Goal: Task Accomplishment & Management: Use online tool/utility

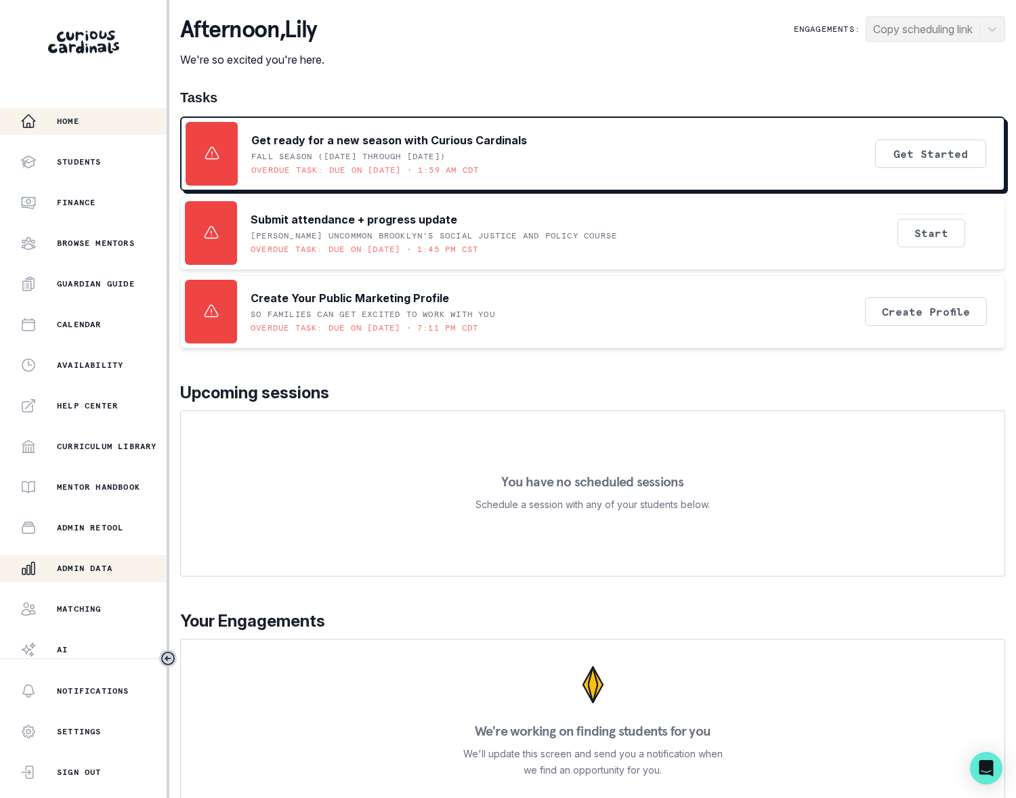
click at [89, 565] on p "Admin Data" at bounding box center [85, 568] width 56 height 11
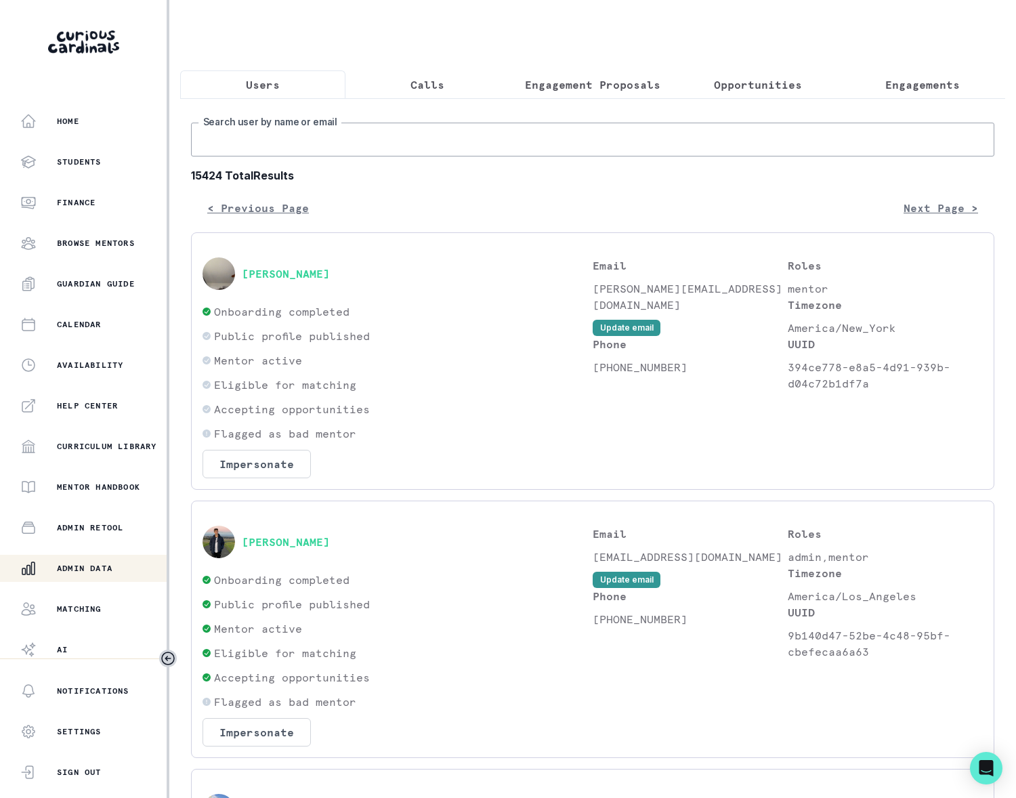
drag, startPoint x: 263, startPoint y: 161, endPoint x: 280, endPoint y: 163, distance: 17.1
click at [263, 156] on input "Search user by name or email" at bounding box center [592, 140] width 803 height 34
type input "[PERSON_NAME]"
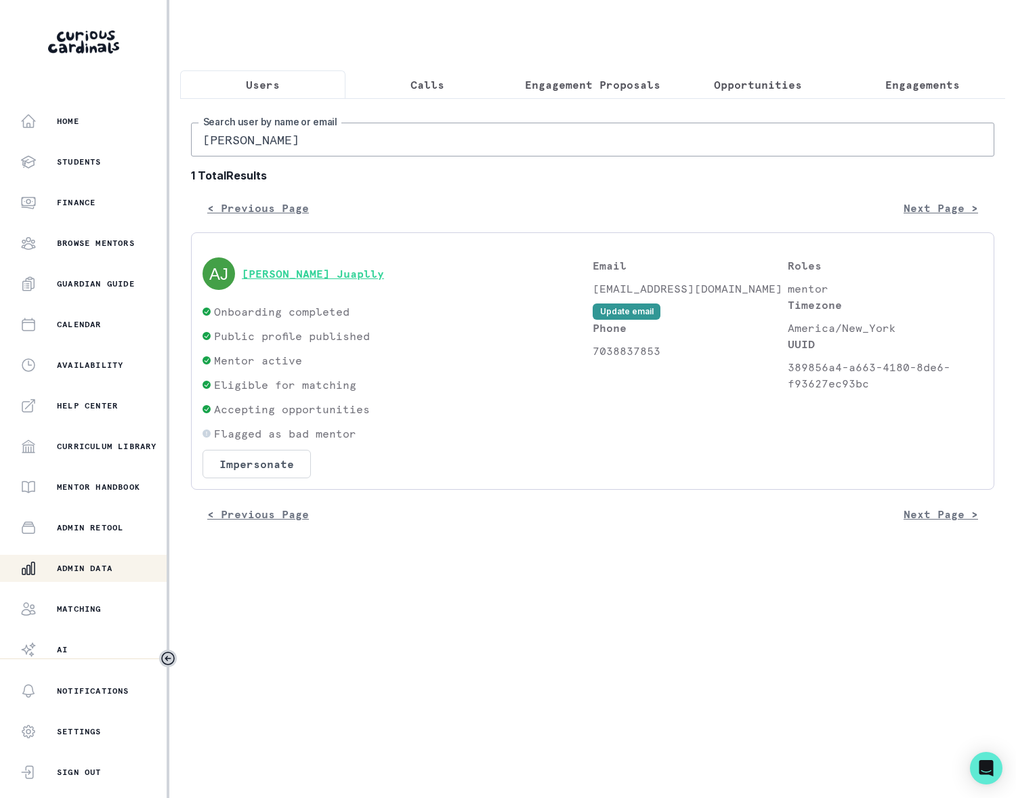
click at [256, 280] on button "[PERSON_NAME] Juaplly" at bounding box center [313, 274] width 142 height 14
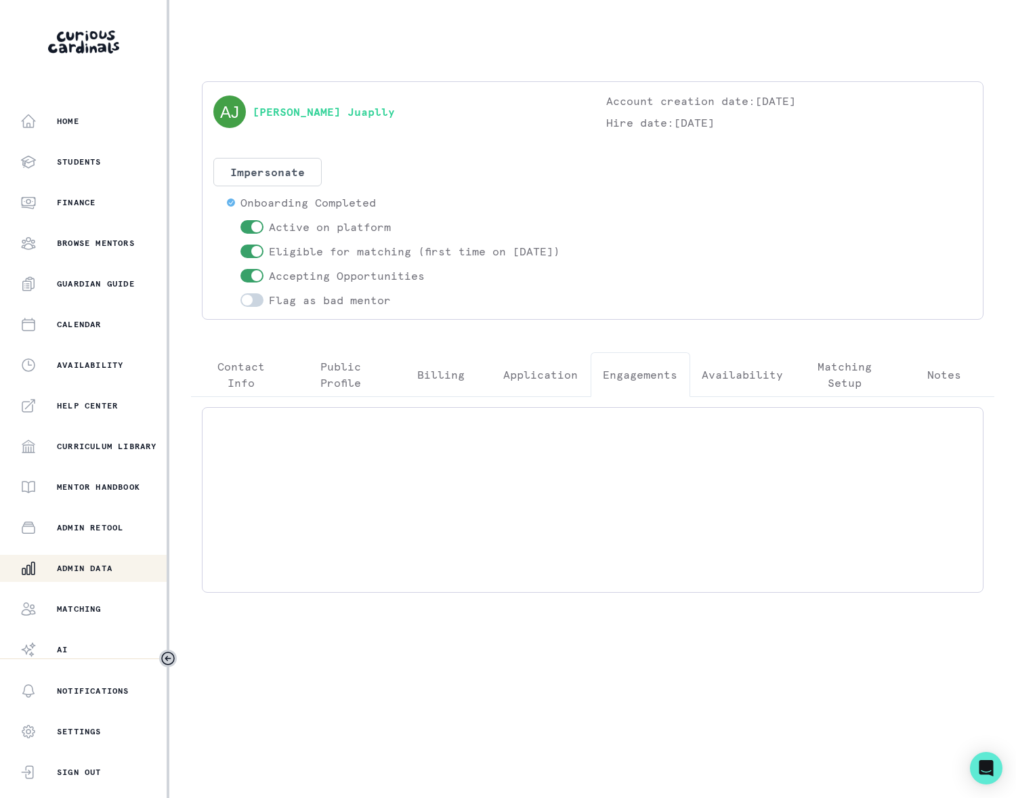
drag, startPoint x: 621, startPoint y: 374, endPoint x: 624, endPoint y: 382, distance: 8.6
click at [622, 374] on p "Engagements" at bounding box center [640, 374] width 75 height 16
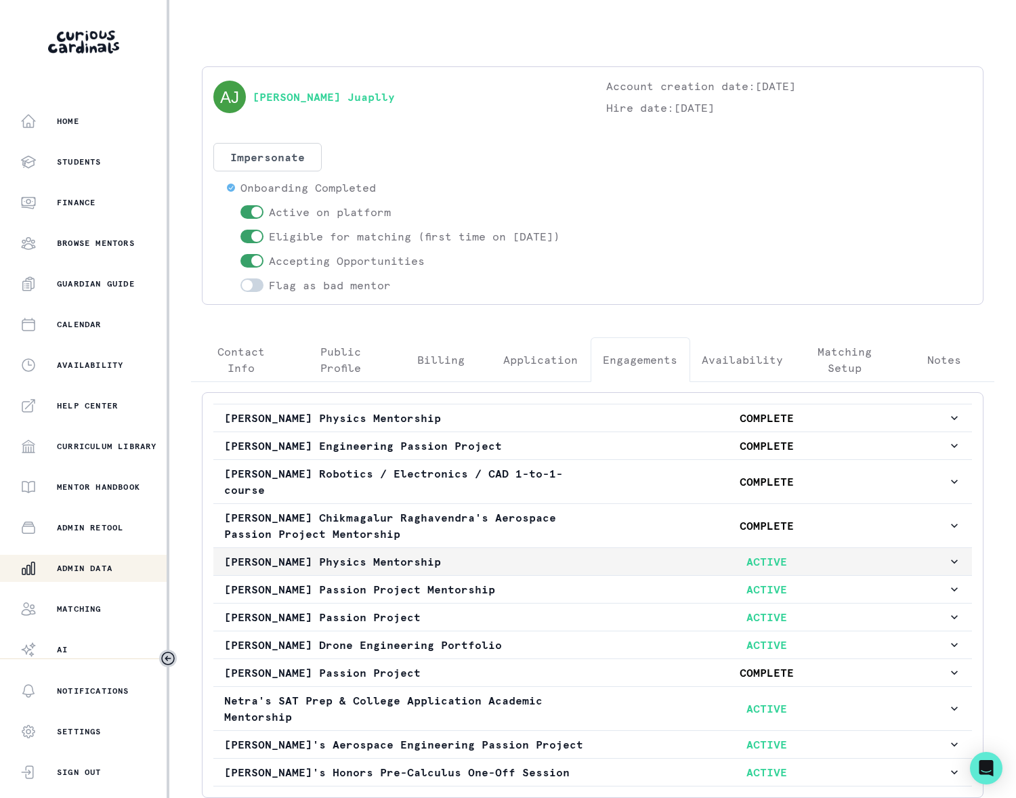
scroll to position [128, 0]
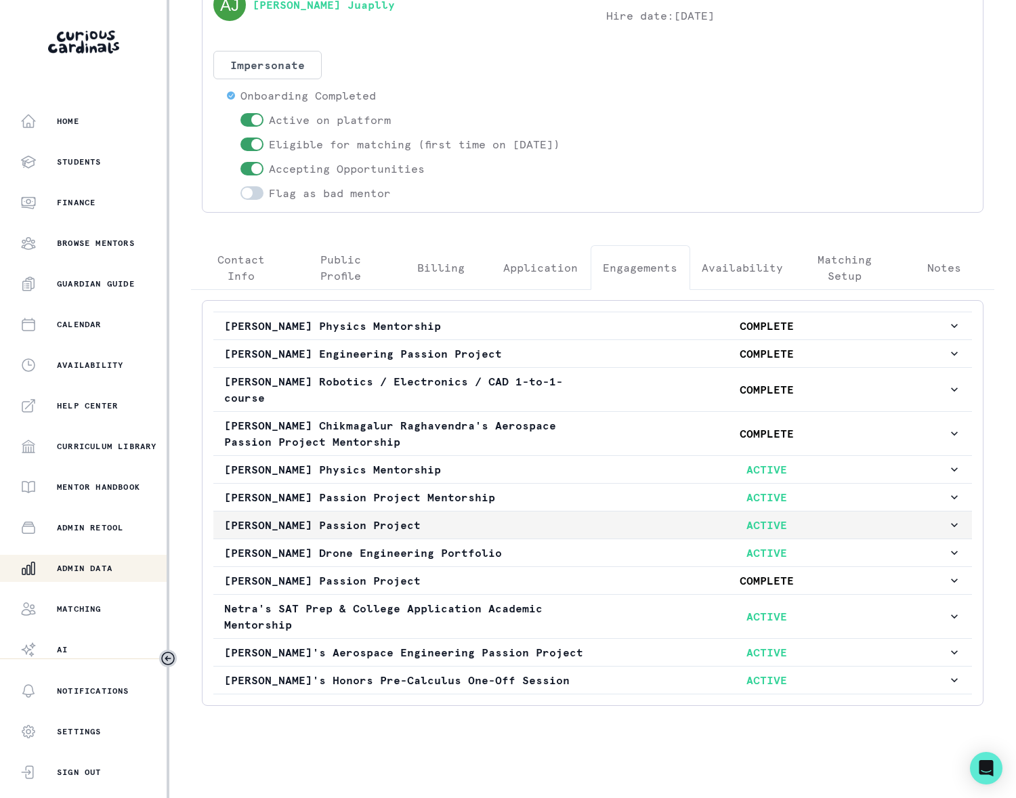
click at [951, 523] on icon "button" at bounding box center [954, 525] width 7 height 4
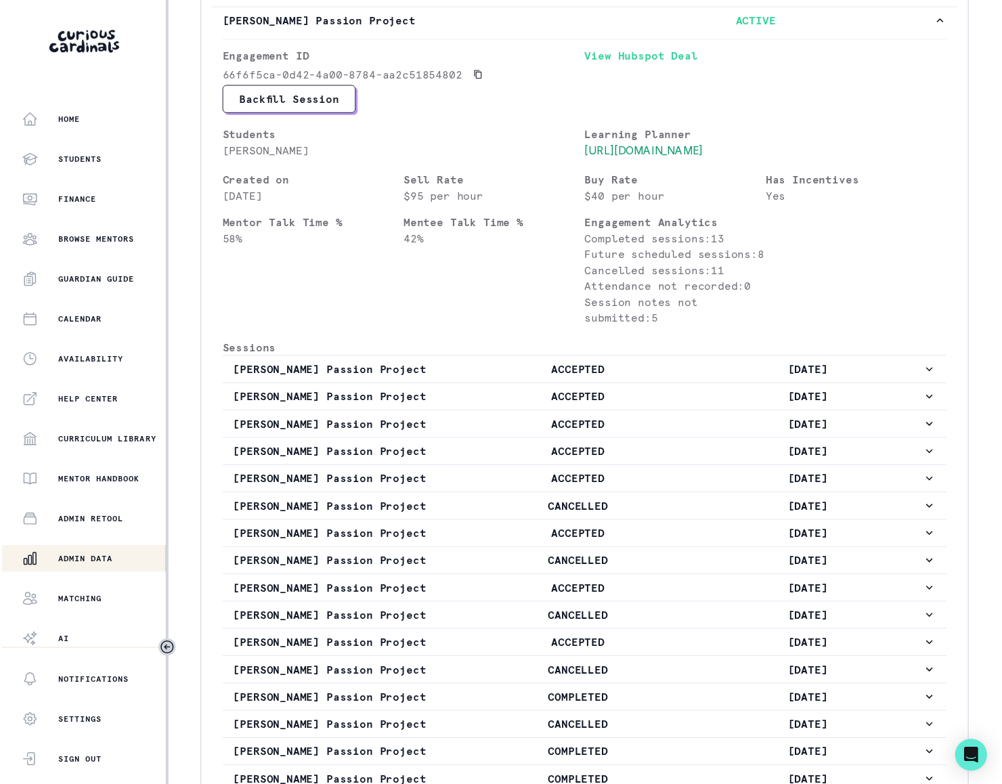
scroll to position [0, 0]
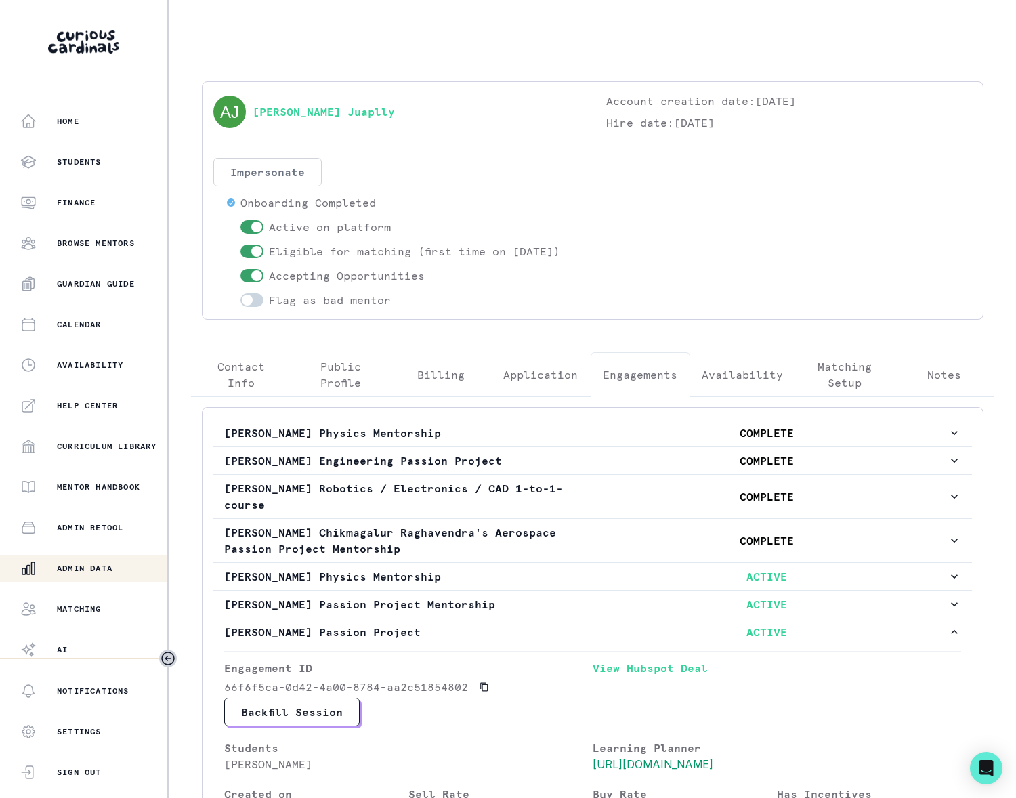
click at [286, 172] on button "Impersonate" at bounding box center [267, 172] width 108 height 28
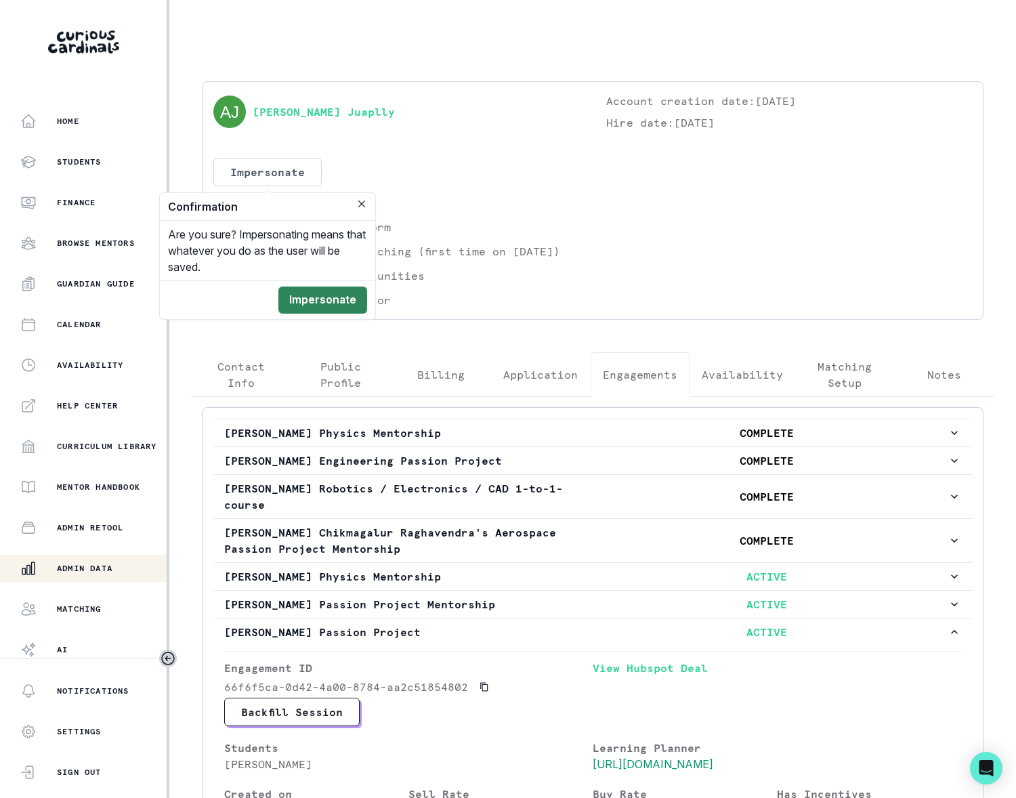
click at [342, 291] on button "Impersonate" at bounding box center [322, 300] width 89 height 27
